Goal: Transaction & Acquisition: Download file/media

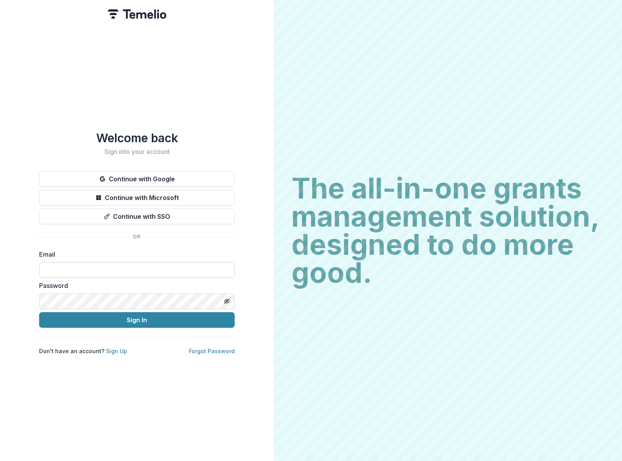
click at [101, 266] on input at bounding box center [137, 270] width 196 height 16
type input "**********"
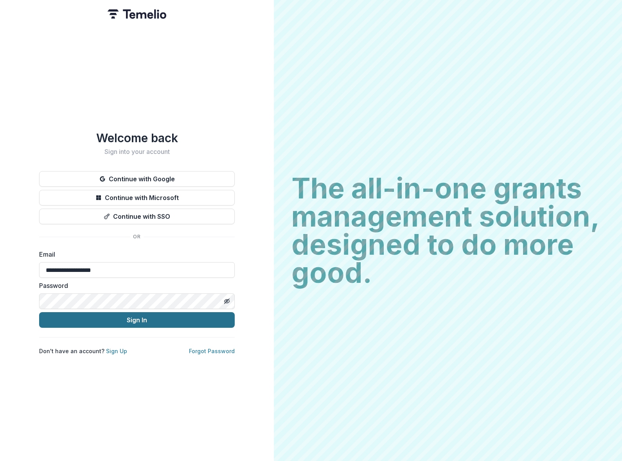
click at [126, 318] on button "Sign In" at bounding box center [137, 320] width 196 height 16
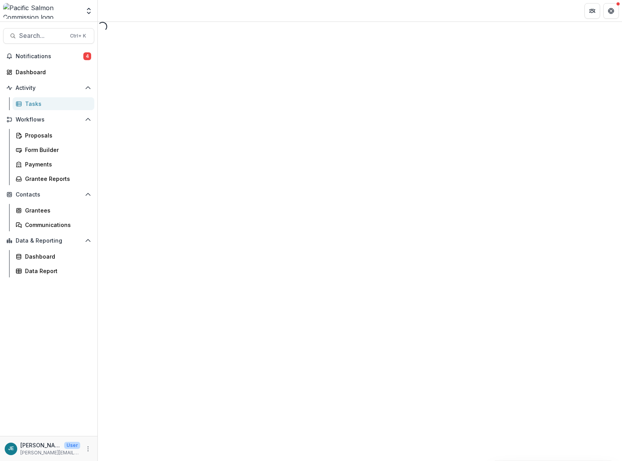
select select "********"
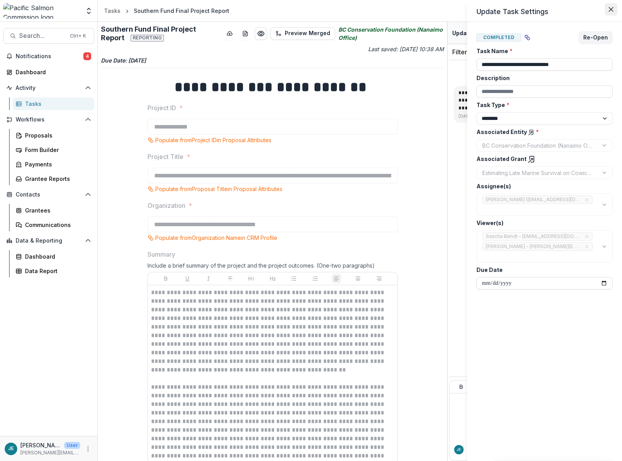
click at [610, 8] on icon "Close" at bounding box center [610, 9] width 5 height 5
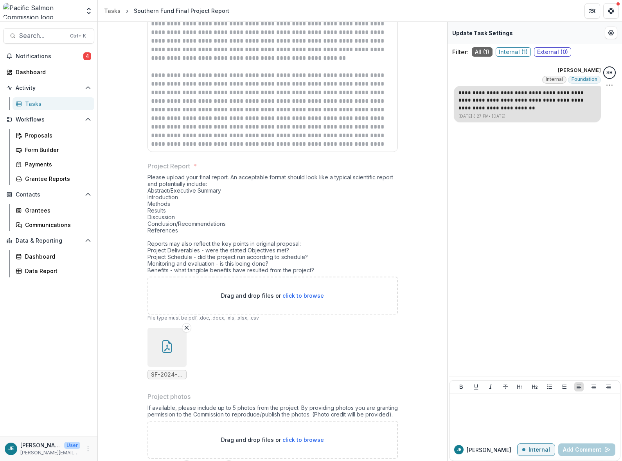
scroll to position [390, 0]
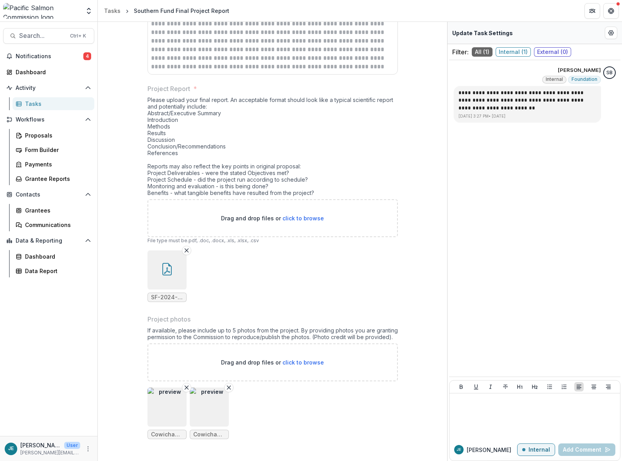
click at [169, 410] on img "button" at bounding box center [166, 407] width 39 height 39
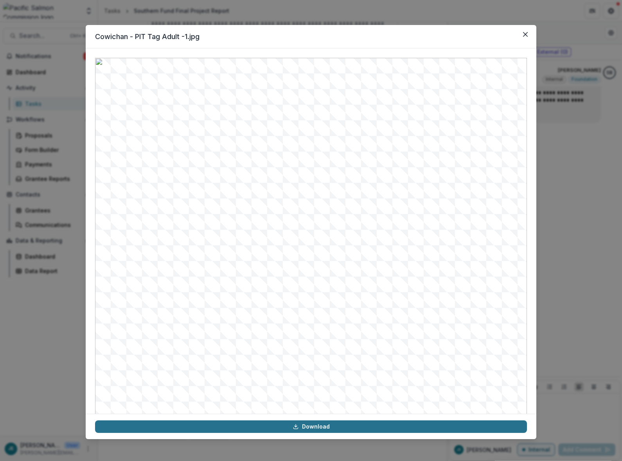
click at [312, 428] on link "Download" at bounding box center [311, 427] width 432 height 13
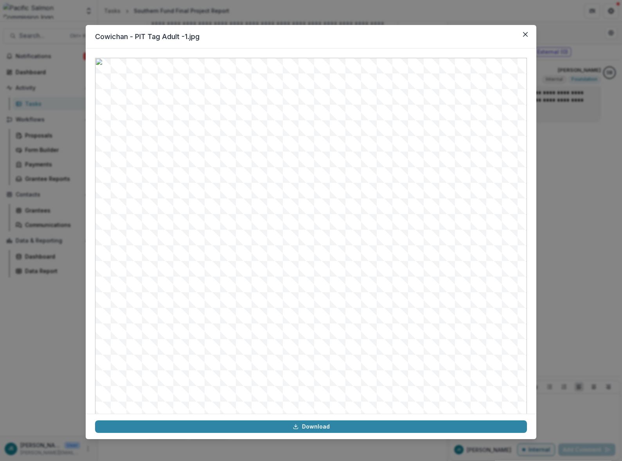
click at [517, 53] on div at bounding box center [311, 231] width 450 height 366
click at [522, 36] on button "Close" at bounding box center [525, 34] width 13 height 13
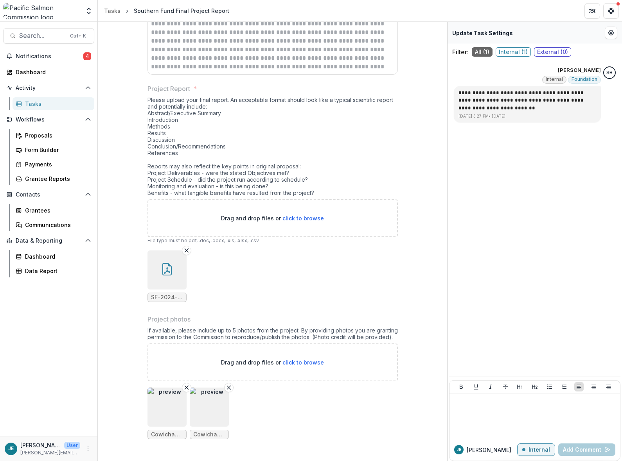
click at [217, 411] on img "button" at bounding box center [209, 407] width 39 height 39
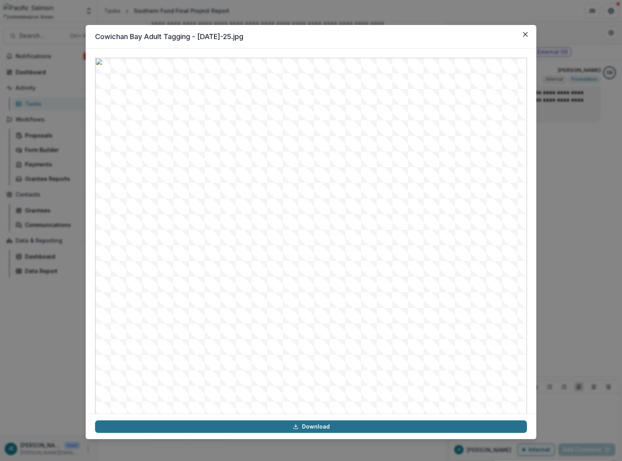
click at [291, 423] on link "Download" at bounding box center [311, 427] width 432 height 13
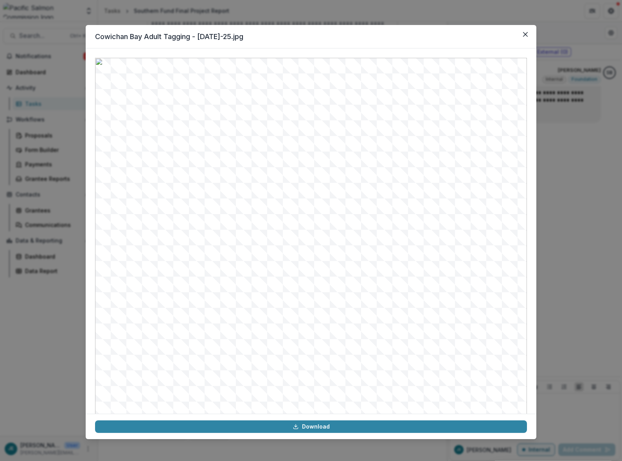
click at [414, 36] on header "Cowichan Bay Adult Tagging - [DATE]-25.jpg" at bounding box center [311, 36] width 450 height 23
click at [524, 37] on button "Close" at bounding box center [525, 34] width 13 height 13
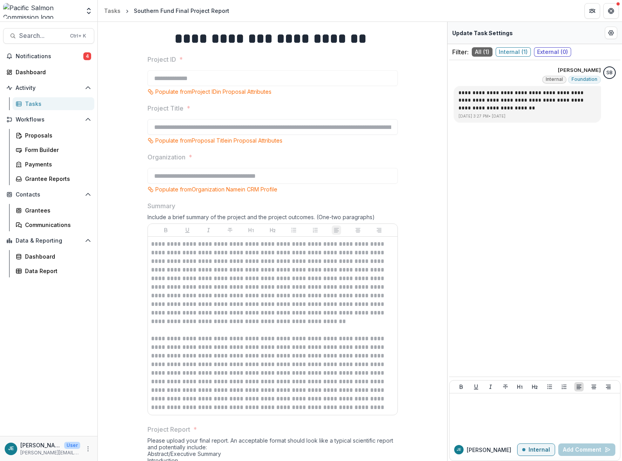
scroll to position [0, 0]
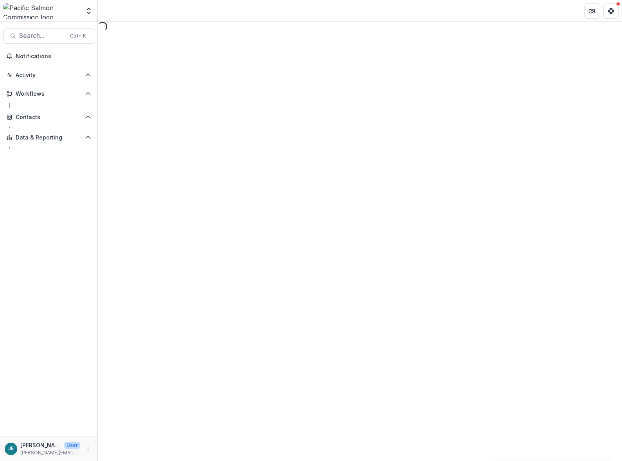
select select "********"
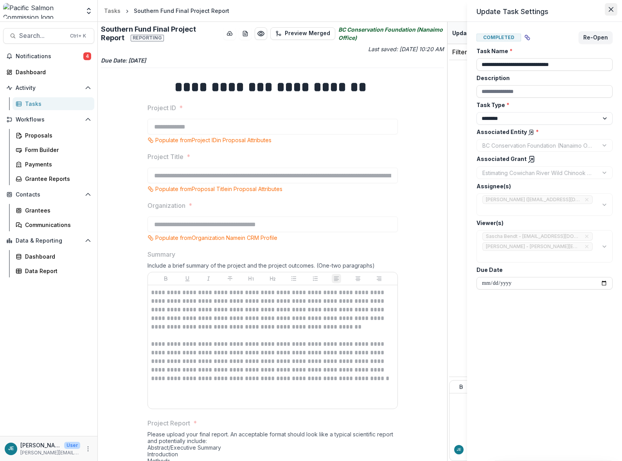
click at [606, 13] on button "Close" at bounding box center [611, 9] width 13 height 13
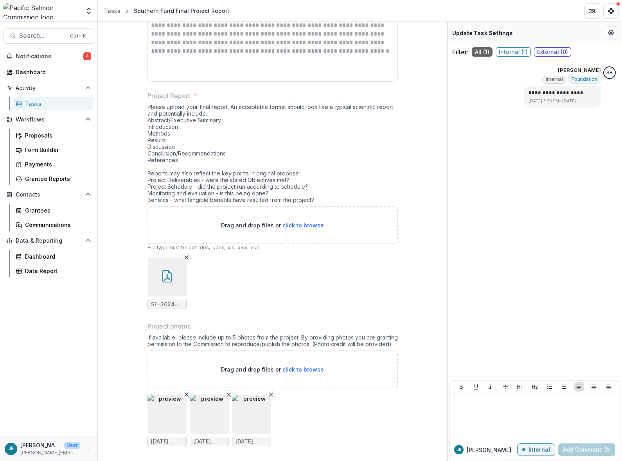
scroll to position [335, 0]
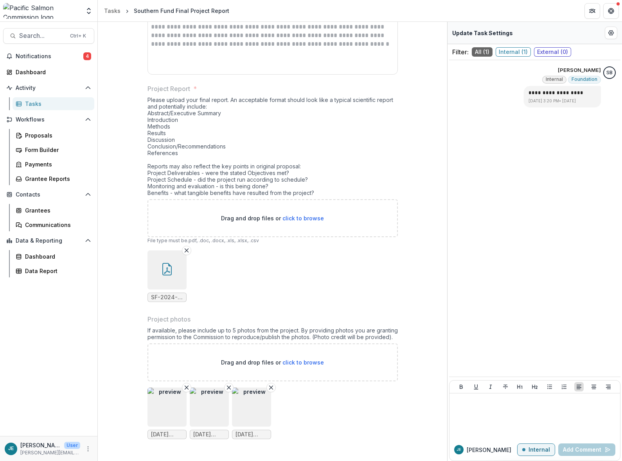
click at [159, 415] on img "button" at bounding box center [166, 407] width 39 height 39
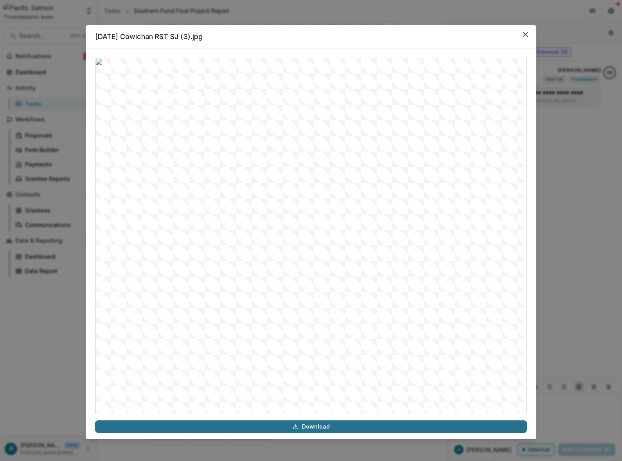
click at [312, 427] on link "Download" at bounding box center [311, 427] width 432 height 13
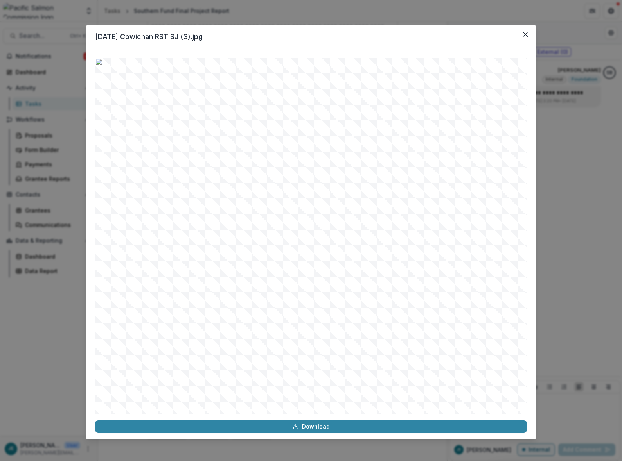
drag, startPoint x: 469, startPoint y: 135, endPoint x: 471, endPoint y: 131, distance: 4.9
click at [469, 135] on img at bounding box center [311, 265] width 432 height 415
click at [521, 35] on button "Close" at bounding box center [525, 34] width 13 height 13
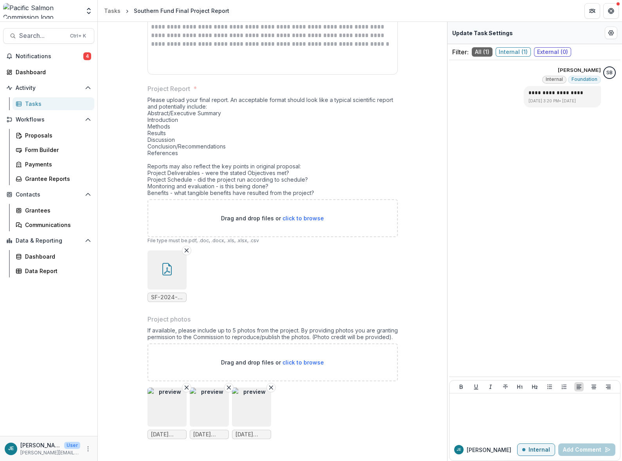
click at [210, 411] on img "button" at bounding box center [209, 407] width 39 height 39
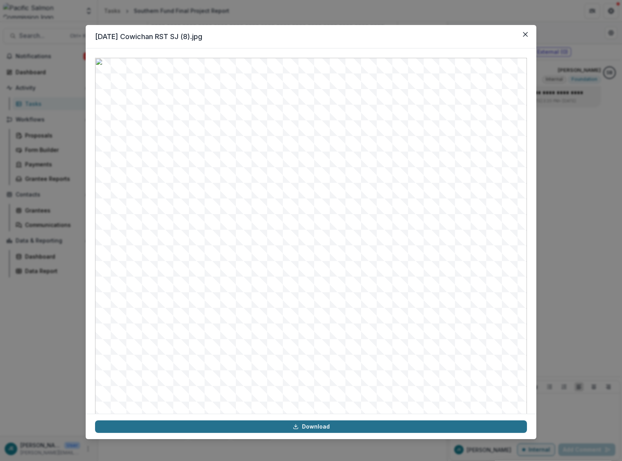
click at [314, 430] on link "Download" at bounding box center [311, 427] width 432 height 13
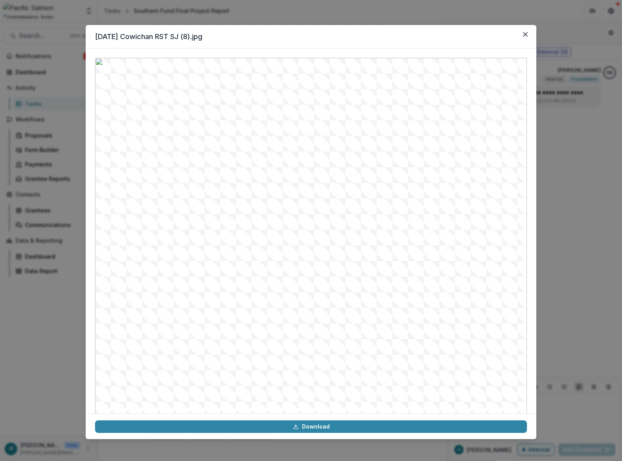
drag, startPoint x: 488, startPoint y: 143, endPoint x: 490, endPoint y: 137, distance: 6.0
click at [488, 143] on img at bounding box center [311, 265] width 432 height 415
click at [524, 36] on icon "Close" at bounding box center [525, 34] width 5 height 5
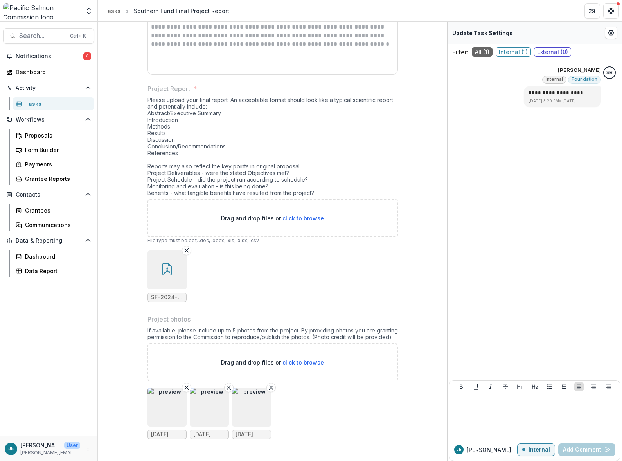
click at [262, 416] on img "button" at bounding box center [251, 407] width 39 height 39
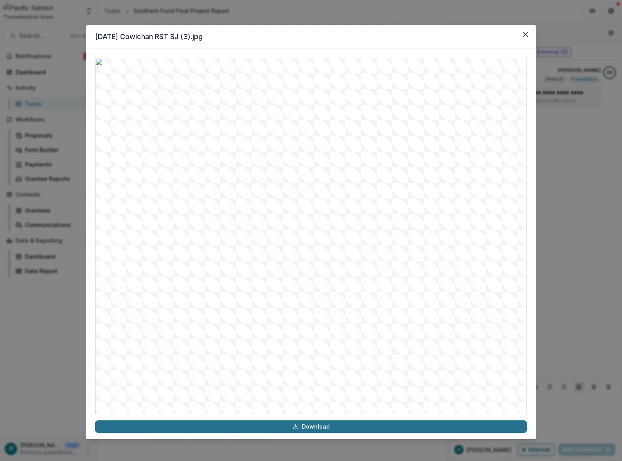
click at [281, 427] on link "Download" at bounding box center [311, 427] width 432 height 13
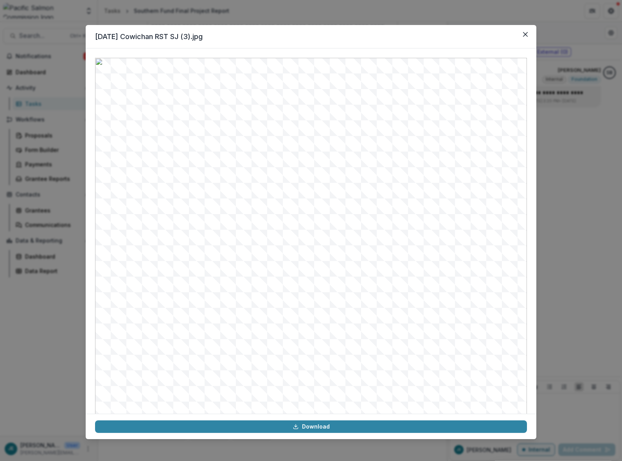
click at [365, 43] on header "2025-05-09 Cowichan RST SJ (3).jpg" at bounding box center [311, 36] width 450 height 23
click at [524, 35] on icon "Close" at bounding box center [525, 34] width 5 height 5
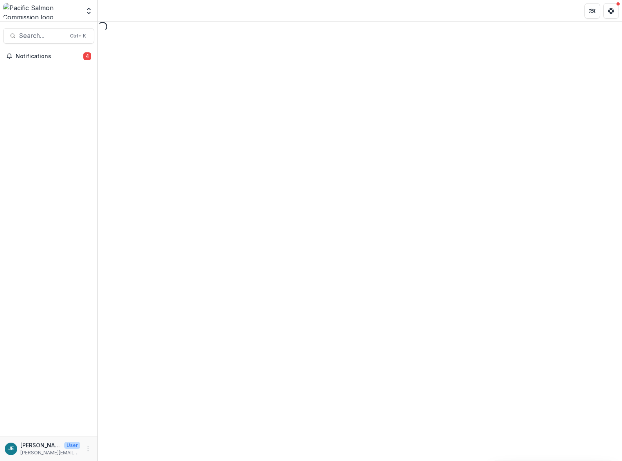
select select "********"
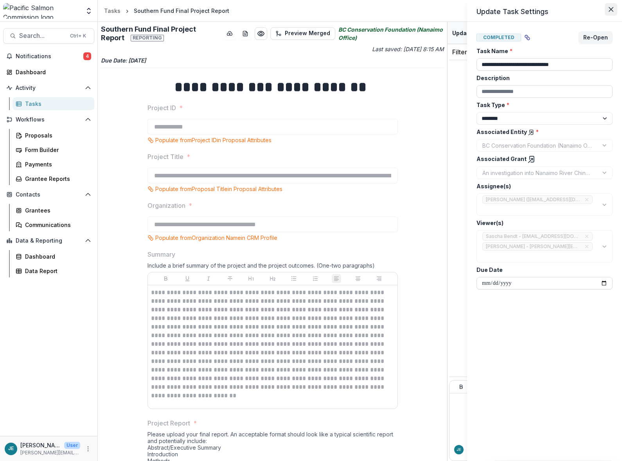
click at [606, 13] on button "Close" at bounding box center [611, 9] width 13 height 13
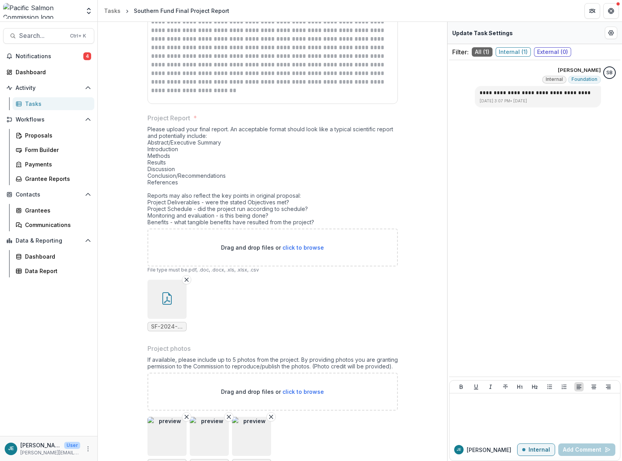
scroll to position [335, 0]
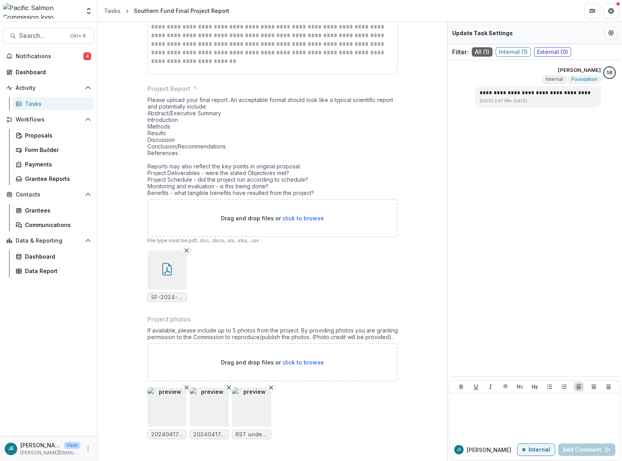
click at [171, 416] on img "button" at bounding box center [166, 407] width 39 height 39
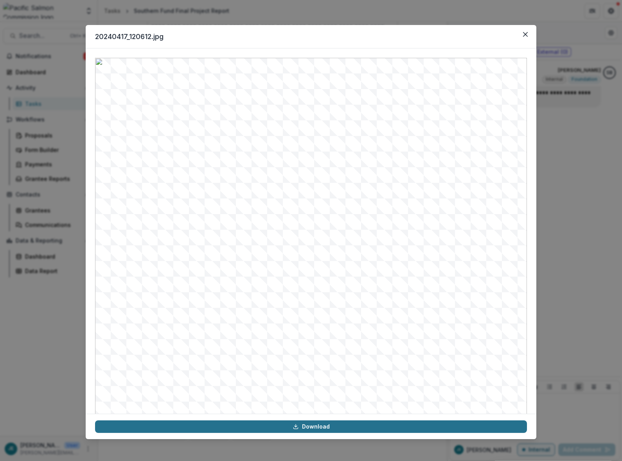
click at [329, 426] on link "Download" at bounding box center [311, 427] width 432 height 13
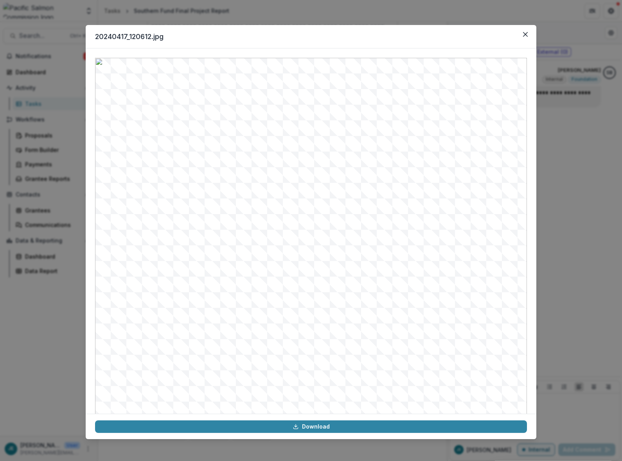
drag, startPoint x: 360, startPoint y: 40, endPoint x: 400, endPoint y: 40, distance: 40.3
click at [360, 40] on header "20240417_120612.jpg" at bounding box center [311, 36] width 450 height 23
drag, startPoint x: 522, startPoint y: 36, endPoint x: 516, endPoint y: 43, distance: 10.0
click at [522, 36] on button "Close" at bounding box center [525, 34] width 13 height 13
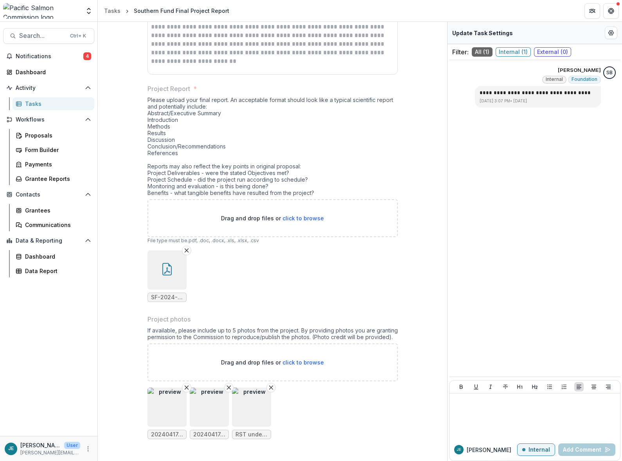
click at [211, 421] on img "button" at bounding box center [209, 407] width 39 height 39
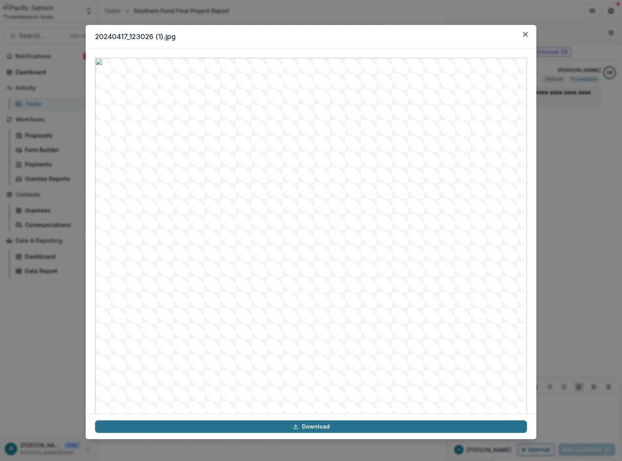
click at [365, 430] on link "Download" at bounding box center [311, 427] width 432 height 13
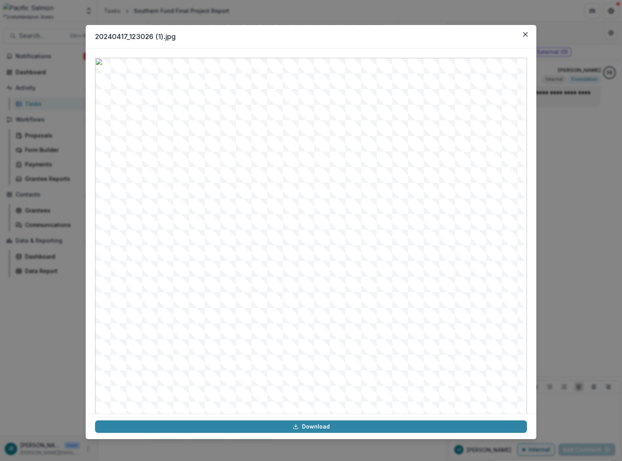
drag, startPoint x: 373, startPoint y: 39, endPoint x: 393, endPoint y: 36, distance: 19.9
click at [373, 39] on header "20240417_123026 (1).jpg" at bounding box center [311, 36] width 450 height 23
click at [524, 36] on icon "Close" at bounding box center [525, 34] width 5 height 5
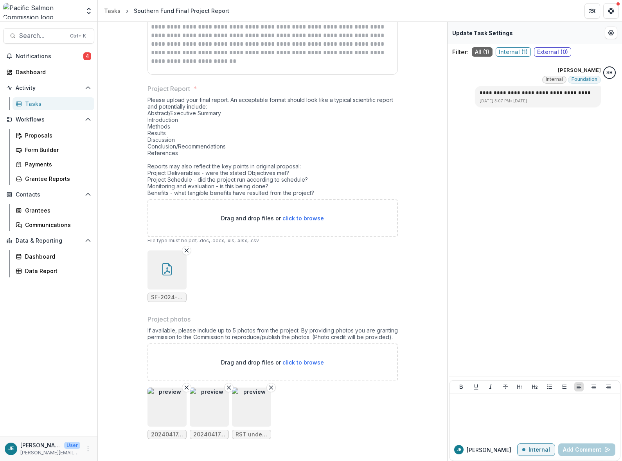
click at [246, 414] on img "button" at bounding box center [251, 407] width 39 height 39
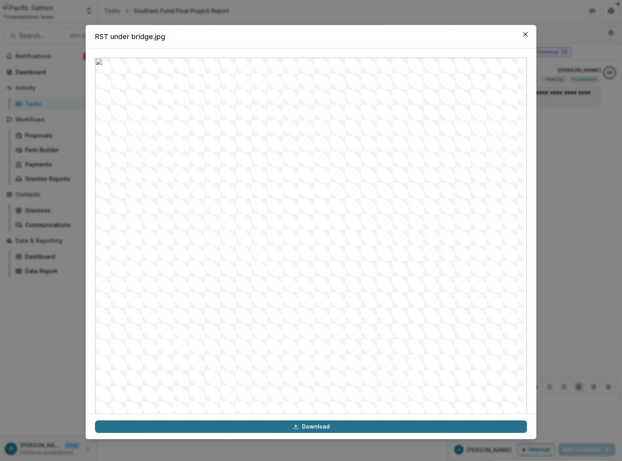
click at [333, 429] on link "Download" at bounding box center [311, 427] width 432 height 13
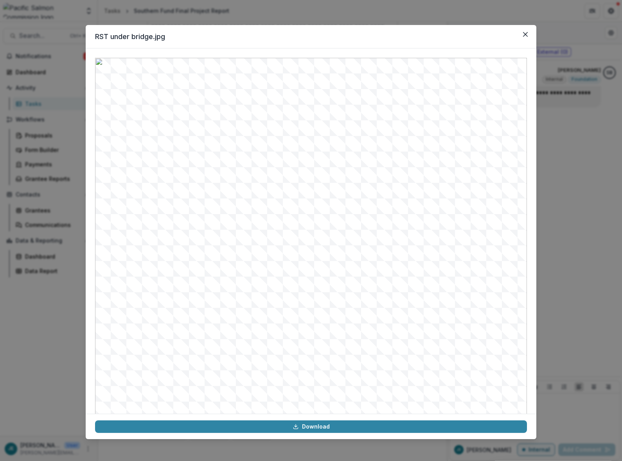
click at [350, 27] on header "RST under bridge.jpg" at bounding box center [311, 36] width 450 height 23
click at [523, 32] on button "Close" at bounding box center [525, 34] width 13 height 13
